Goal: Task Accomplishment & Management: Use online tool/utility

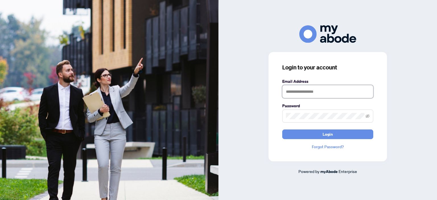
click at [290, 90] on input "text" at bounding box center [327, 91] width 91 height 13
type input "**********"
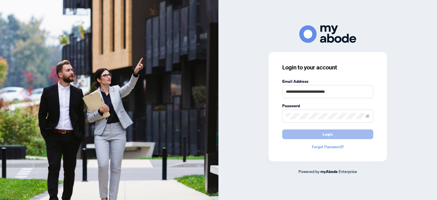
click at [324, 135] on span "Login" at bounding box center [327, 134] width 10 height 9
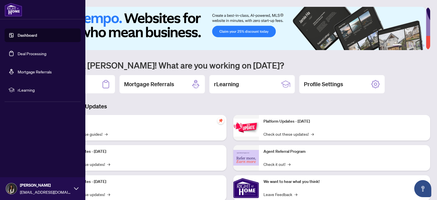
click at [32, 54] on link "Deal Processing" at bounding box center [32, 53] width 29 height 5
